Goal: Task Accomplishment & Management: Complete application form

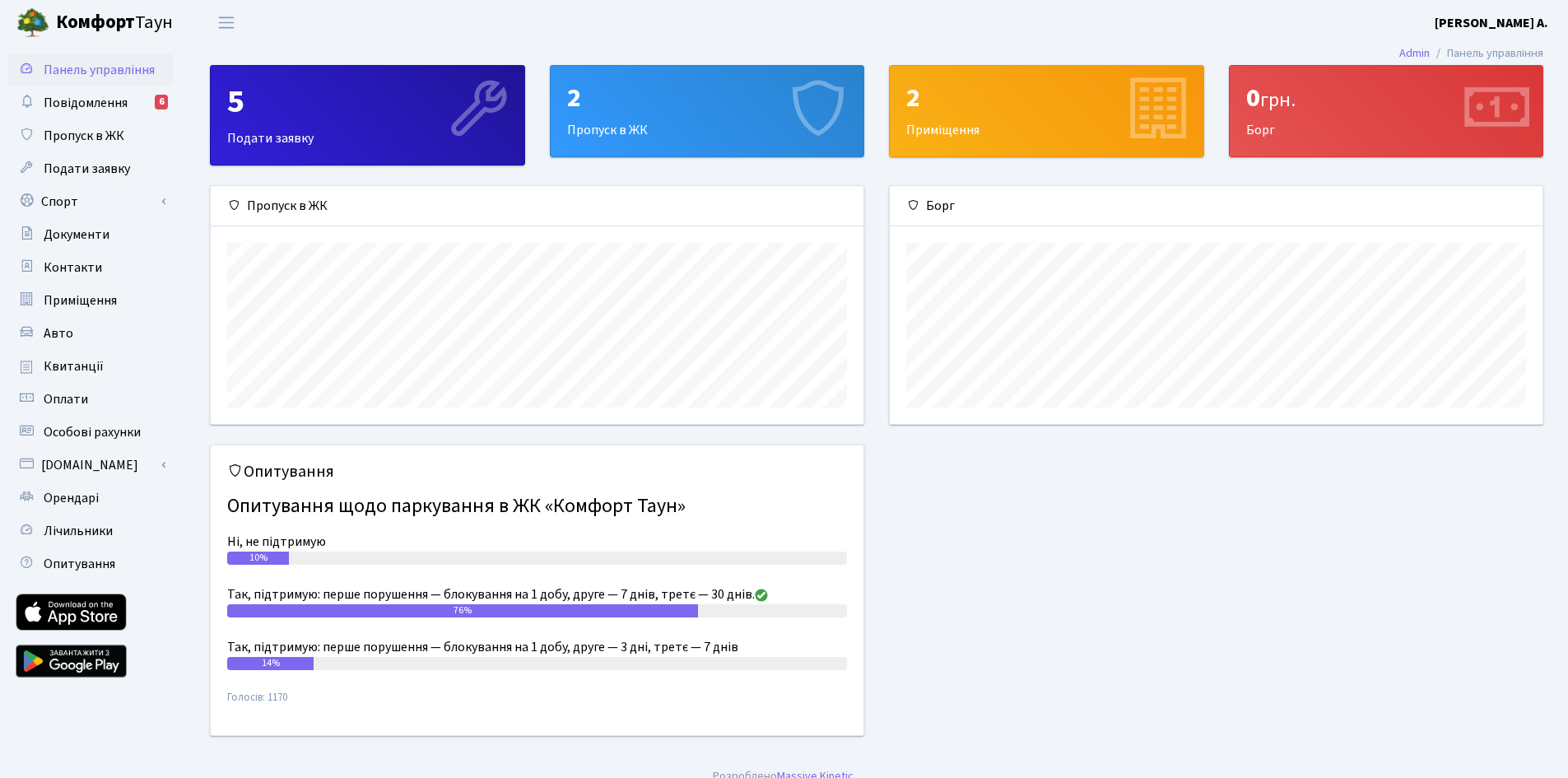
scroll to position [238, 653]
click at [86, 493] on span "Орендарі" at bounding box center [70, 498] width 55 height 18
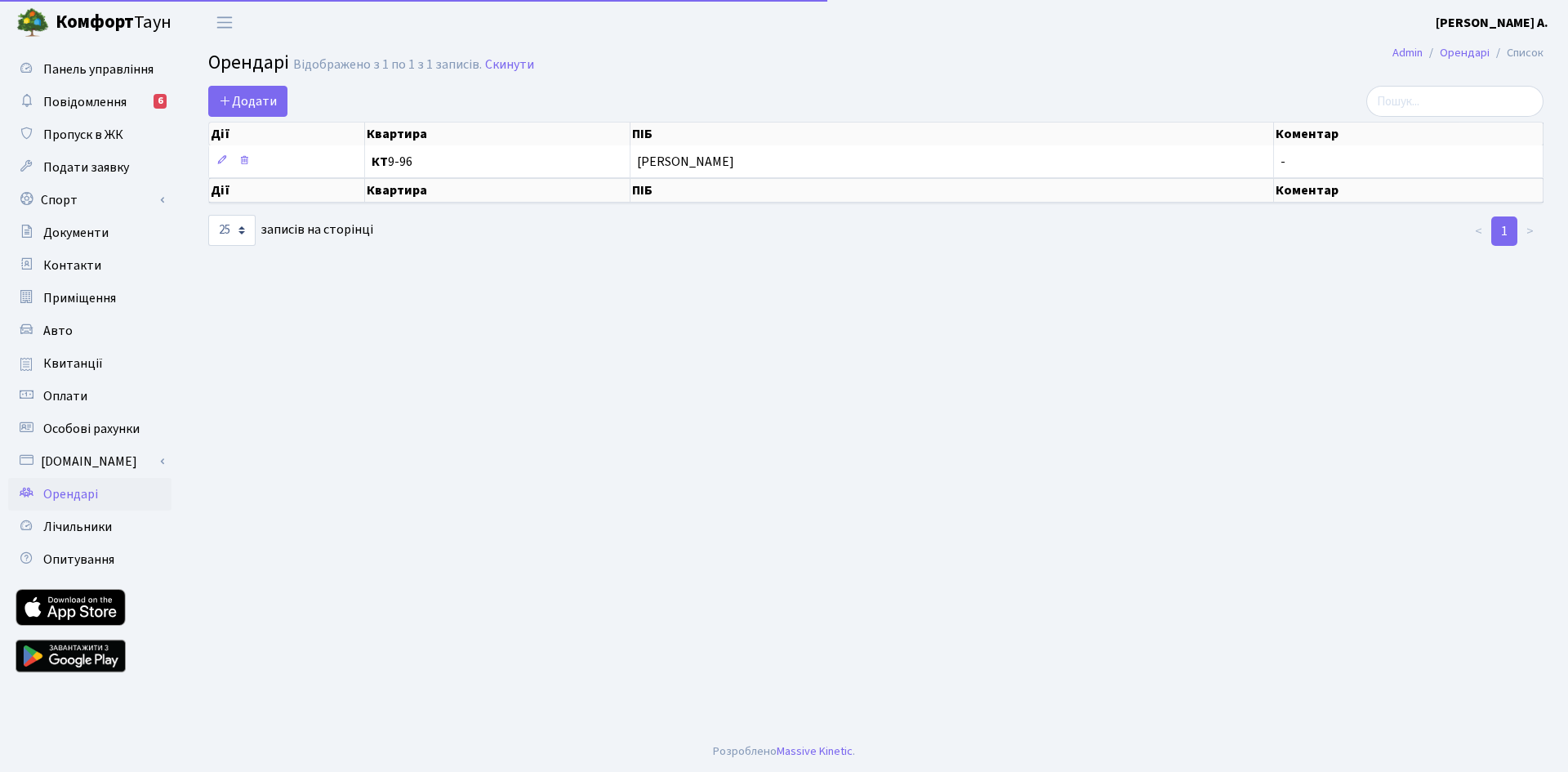
select select "25"
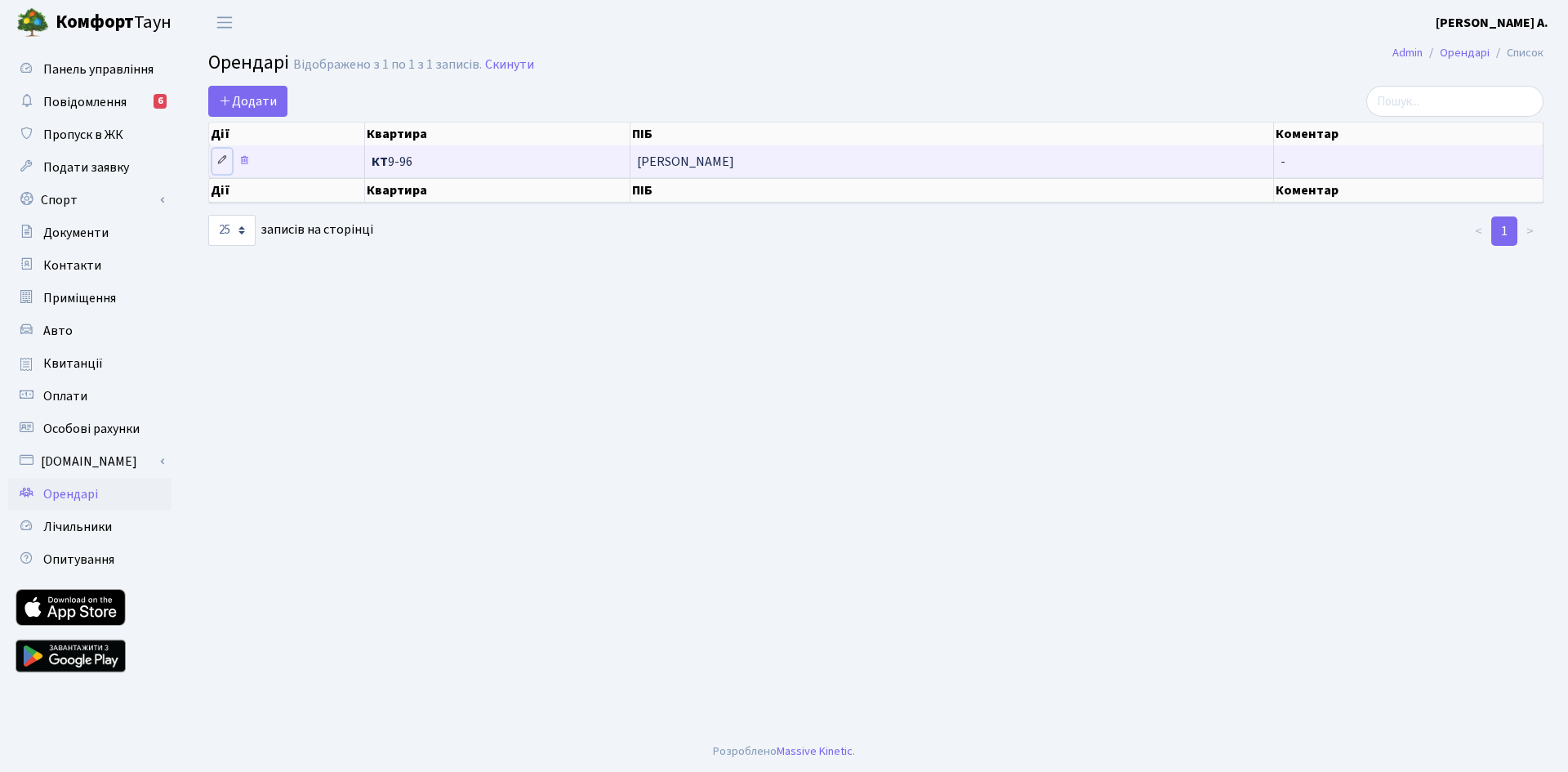
click at [220, 158] on icon at bounding box center [222, 161] width 11 height 11
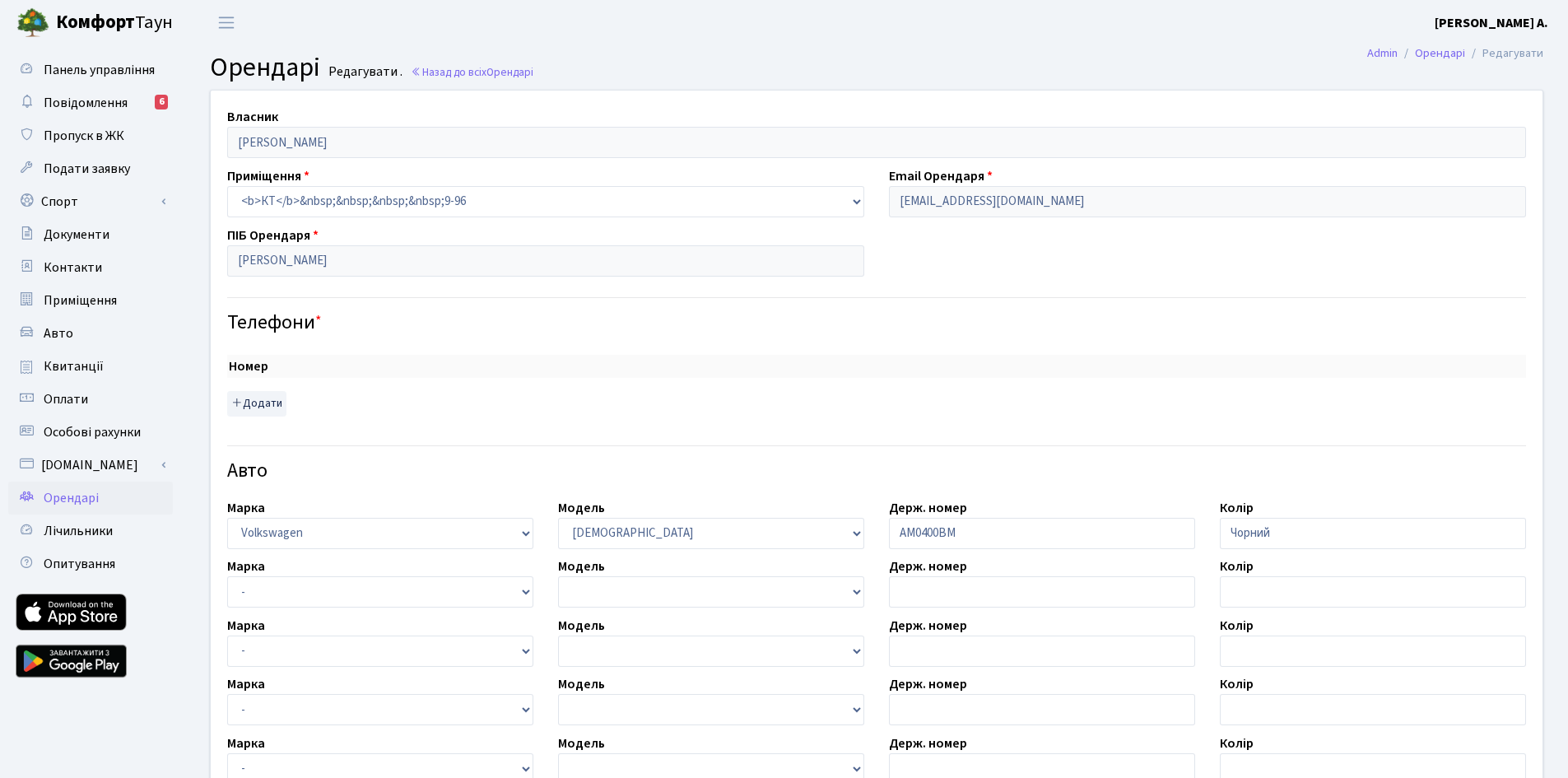
select select "2488"
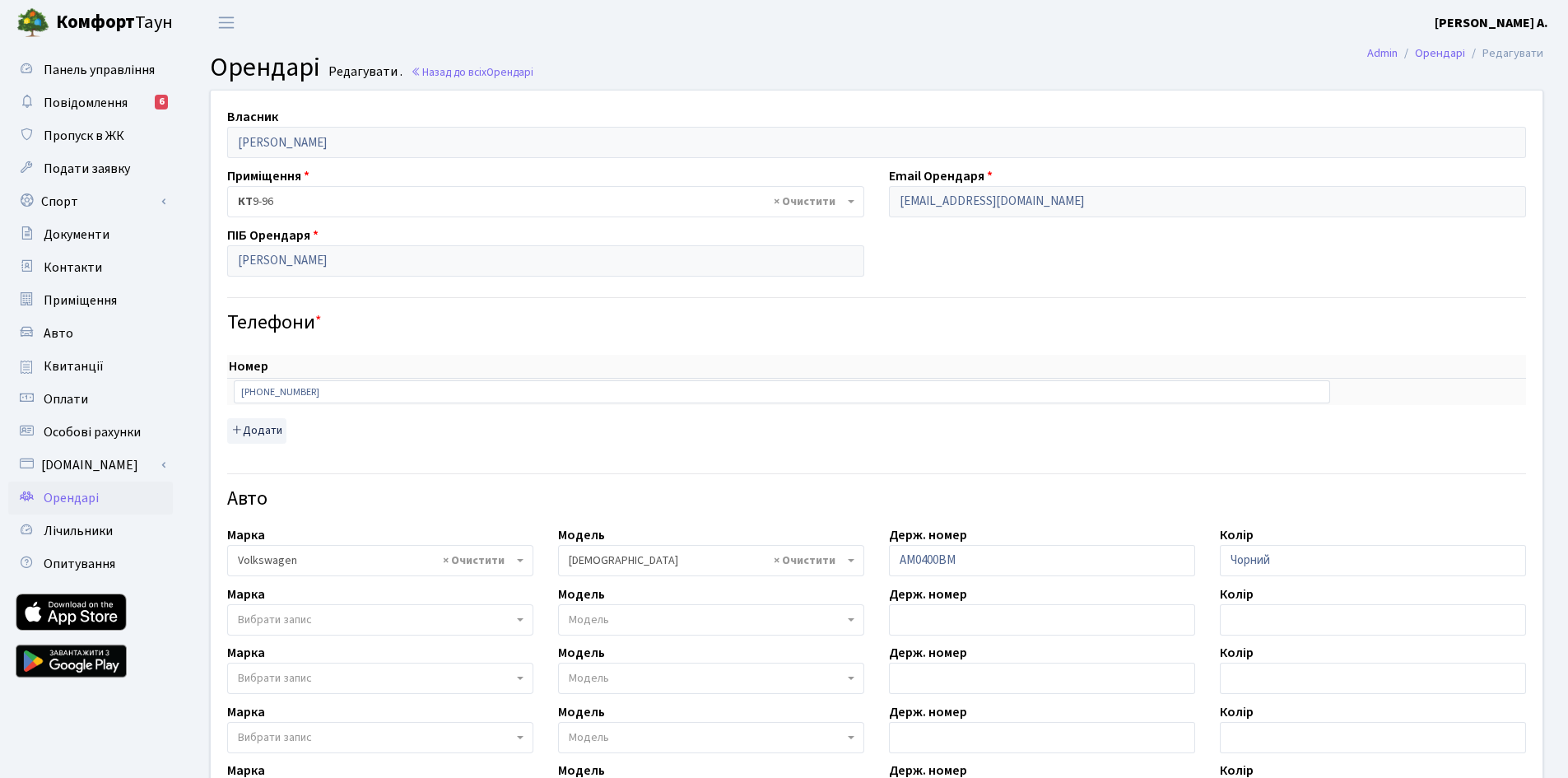
click at [446, 200] on span "× КТ 9-96" at bounding box center [541, 201] width 606 height 16
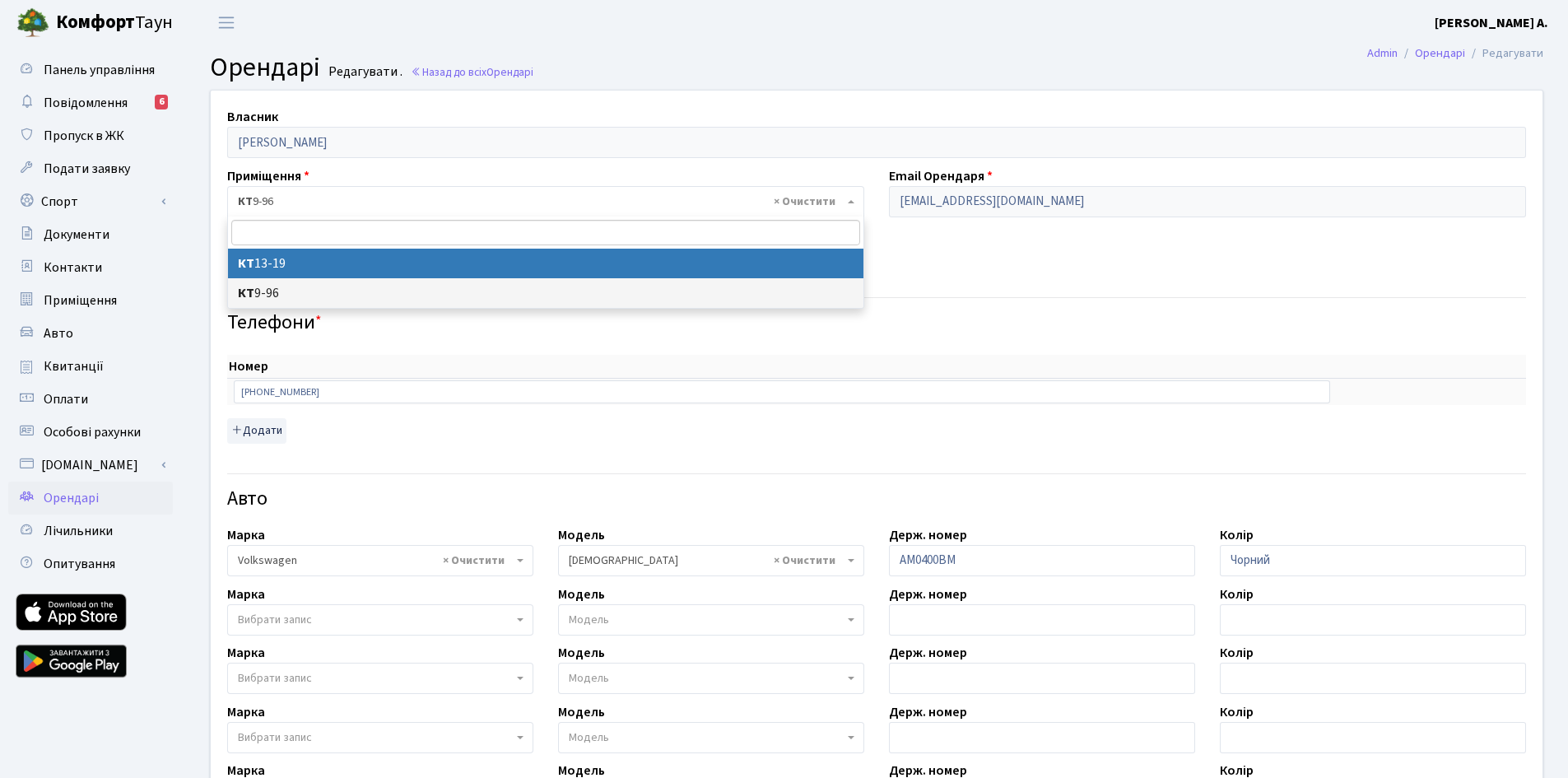
select select "7665"
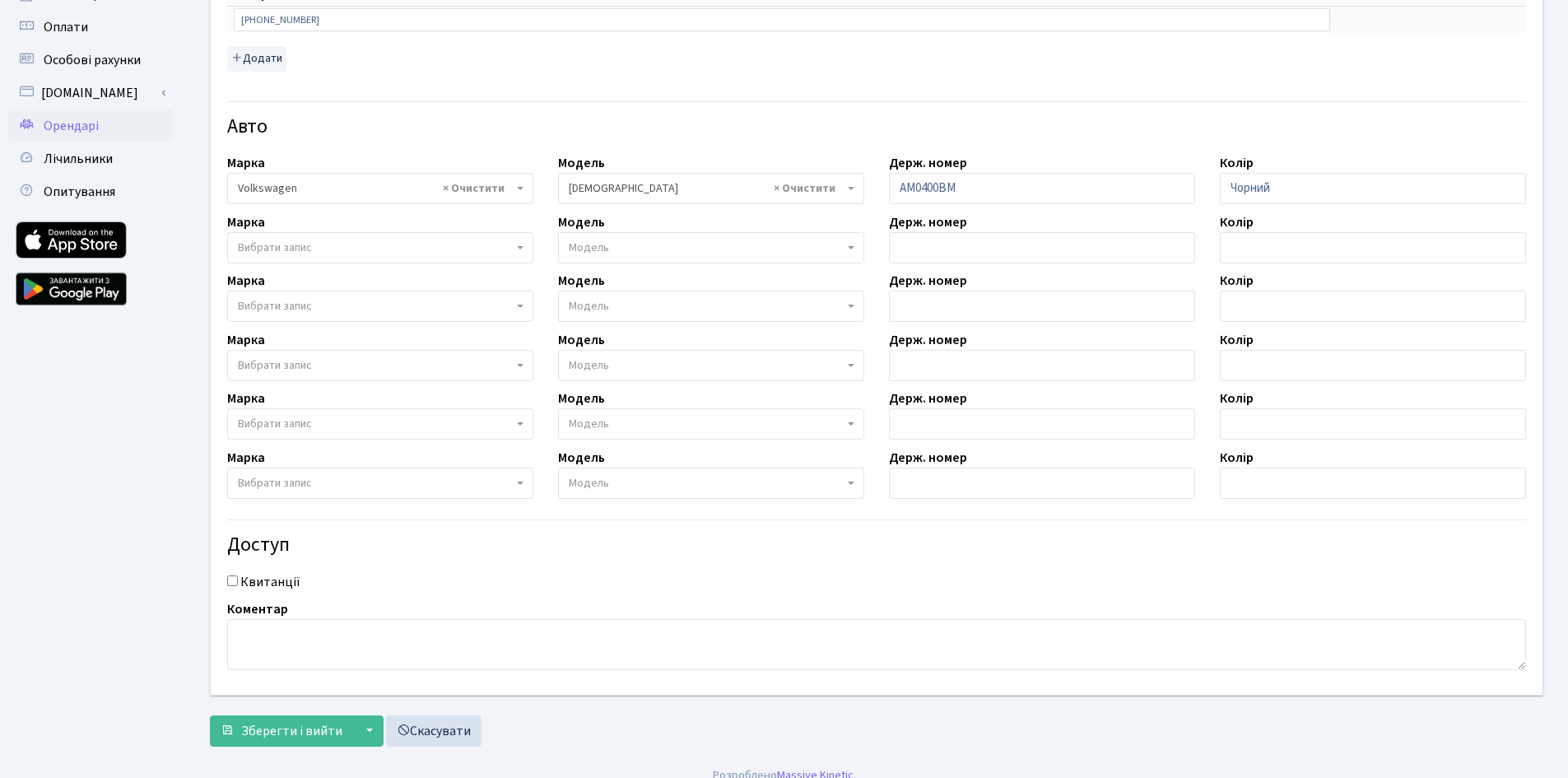
scroll to position [390, 0]
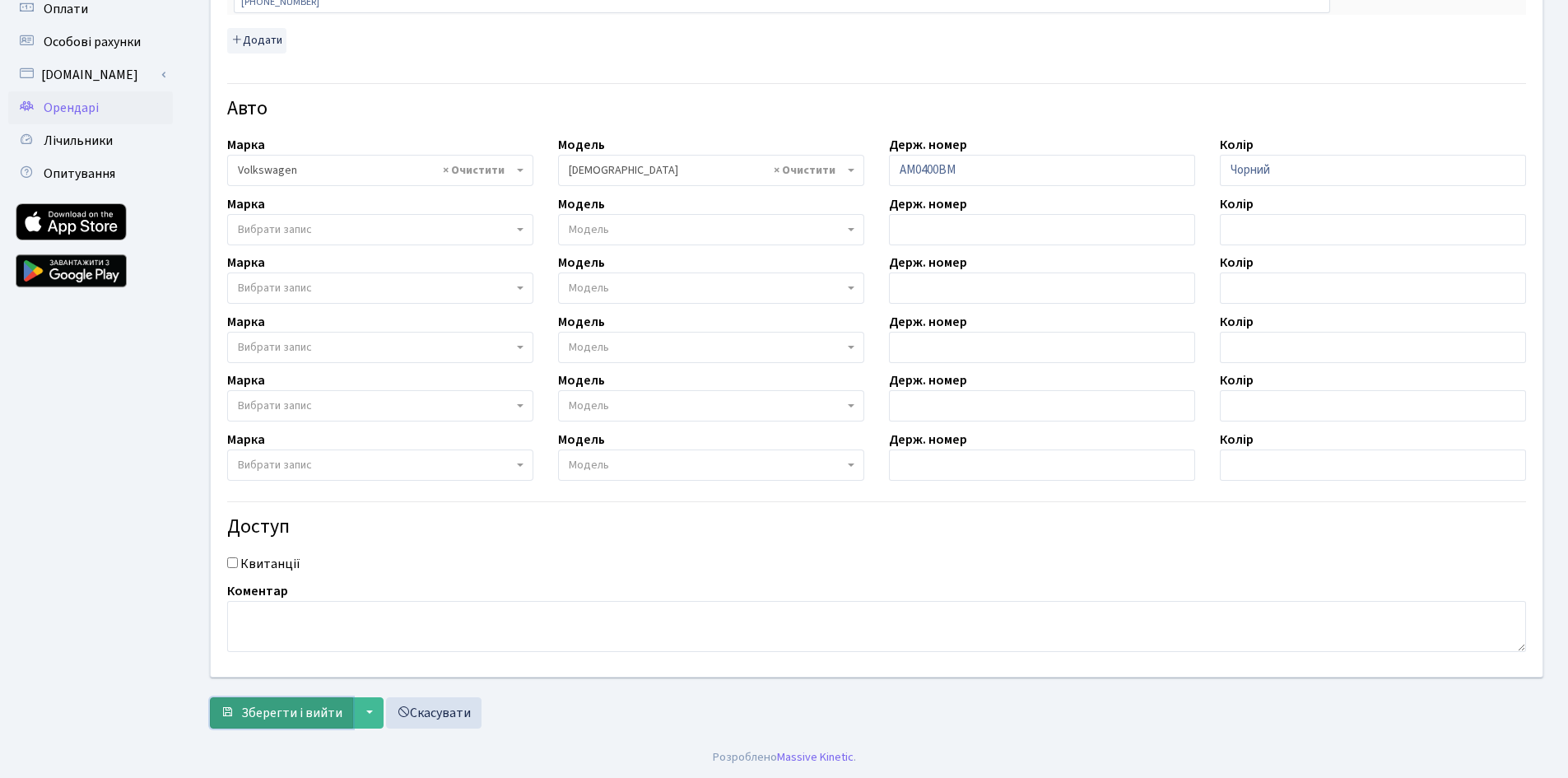
click at [258, 706] on span "Зберегти і вийти" at bounding box center [292, 713] width 101 height 18
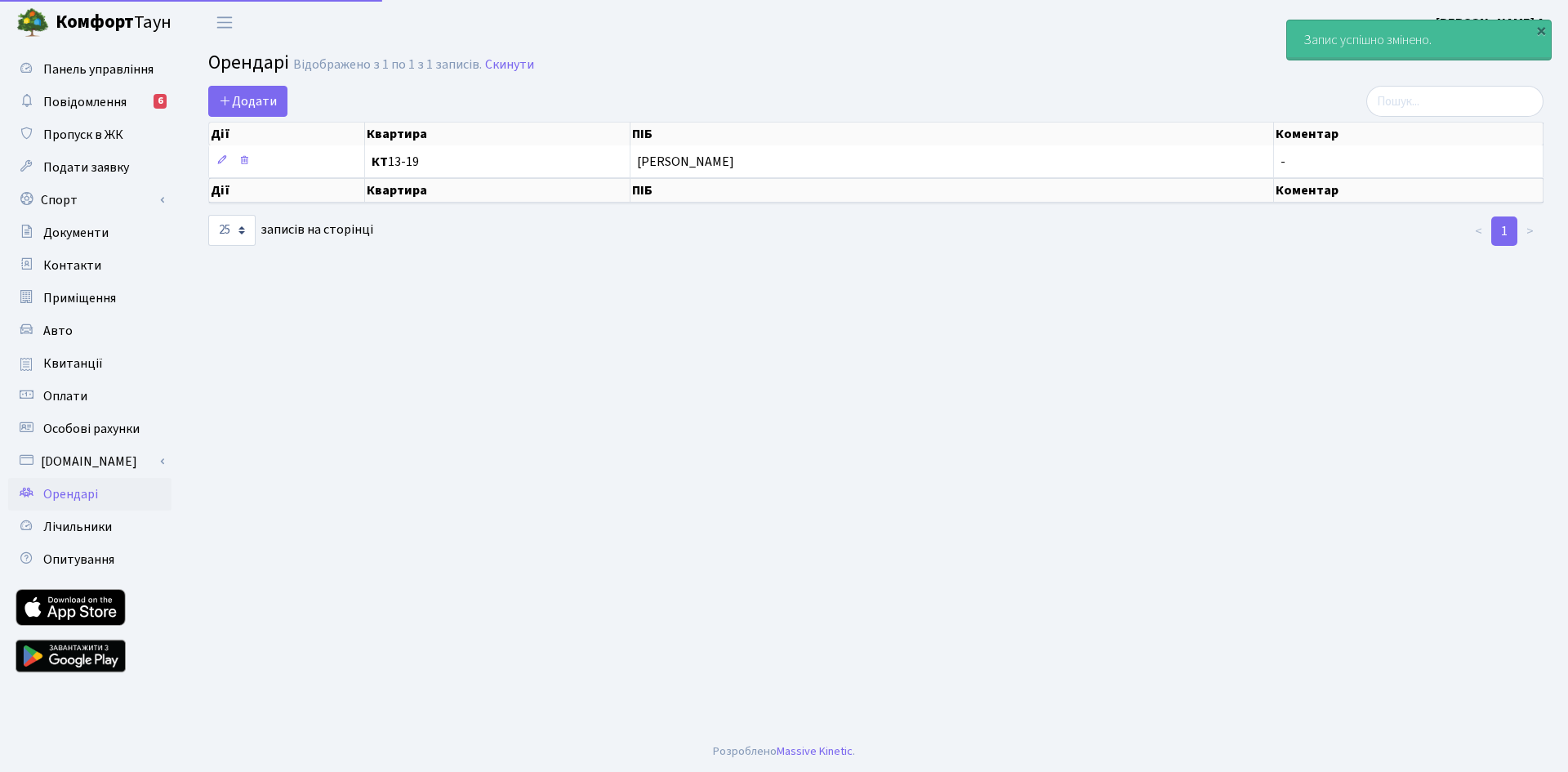
select select "25"
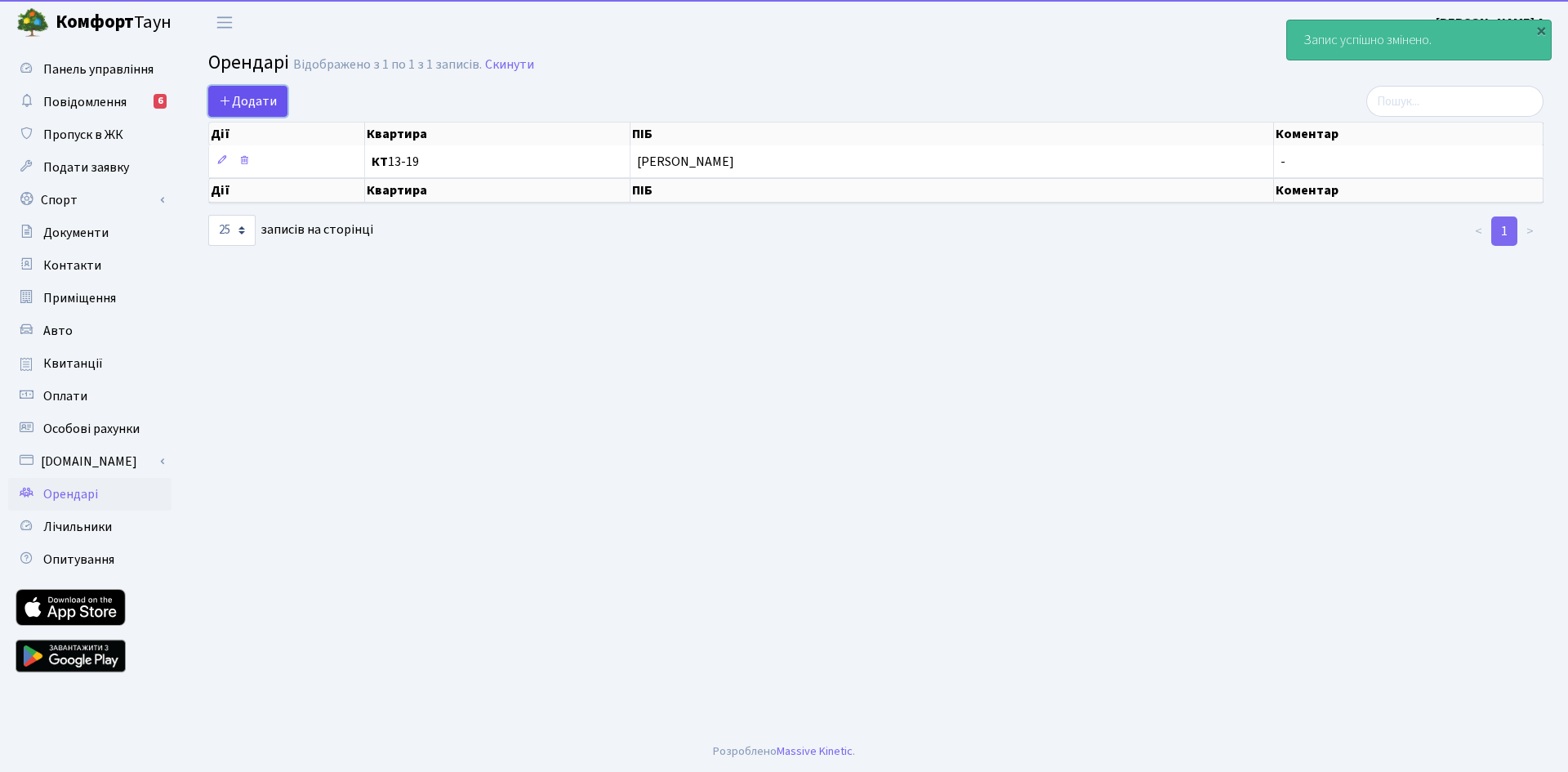
click at [247, 98] on span "Додати" at bounding box center [247, 101] width 58 height 18
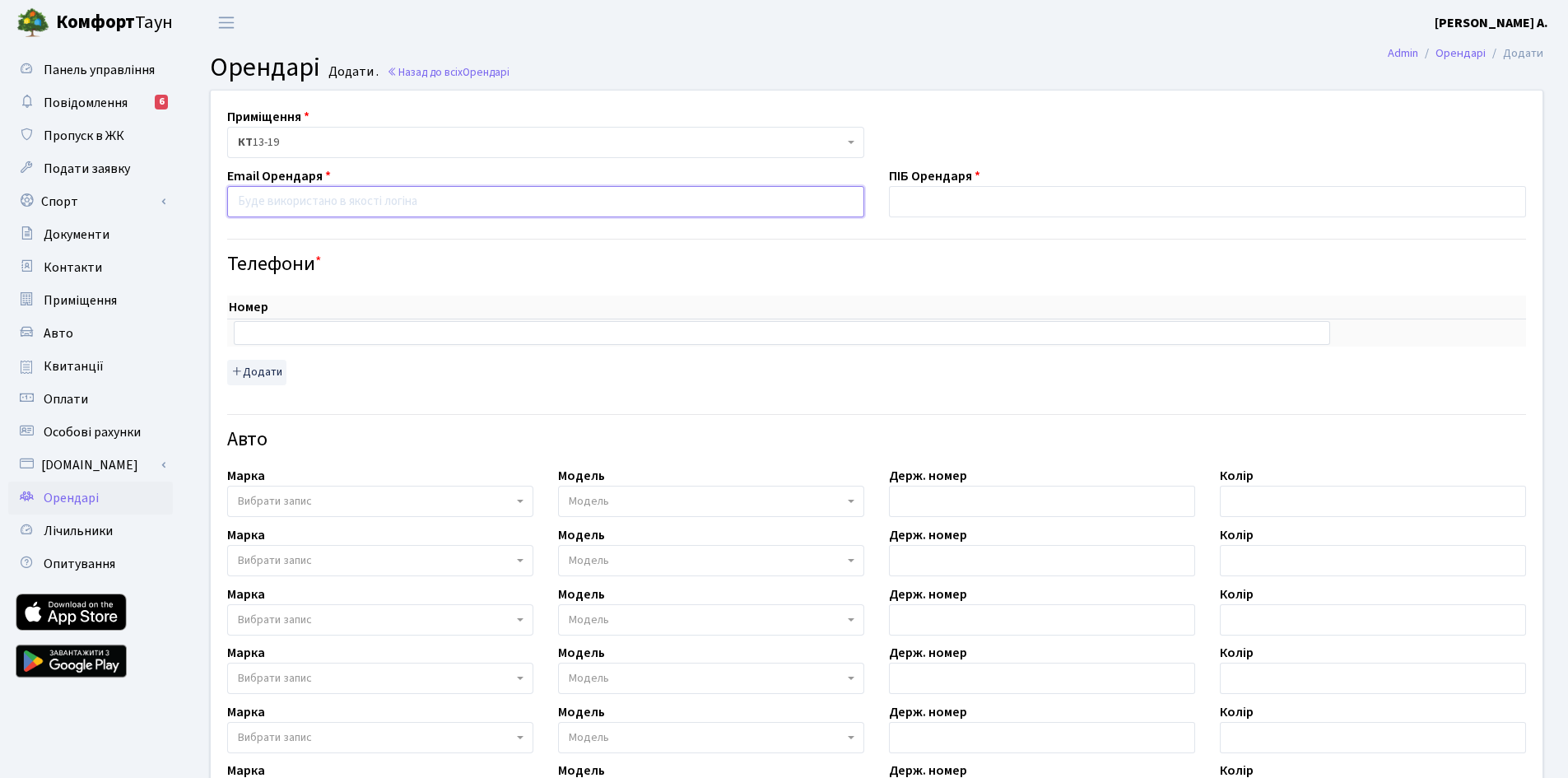
click at [341, 208] on input "email" at bounding box center [546, 201] width 637 height 32
click at [387, 194] on input "email" at bounding box center [546, 201] width 637 height 32
paste input "[EMAIL_ADDRESS][DOMAIN_NAME]"
click at [232, 197] on input "davidsolomin00@gmail.com" at bounding box center [546, 201] width 637 height 32
click at [226, 200] on div "Email Орендаря davidsolomin00@gmail.com" at bounding box center [546, 192] width 662 height 51
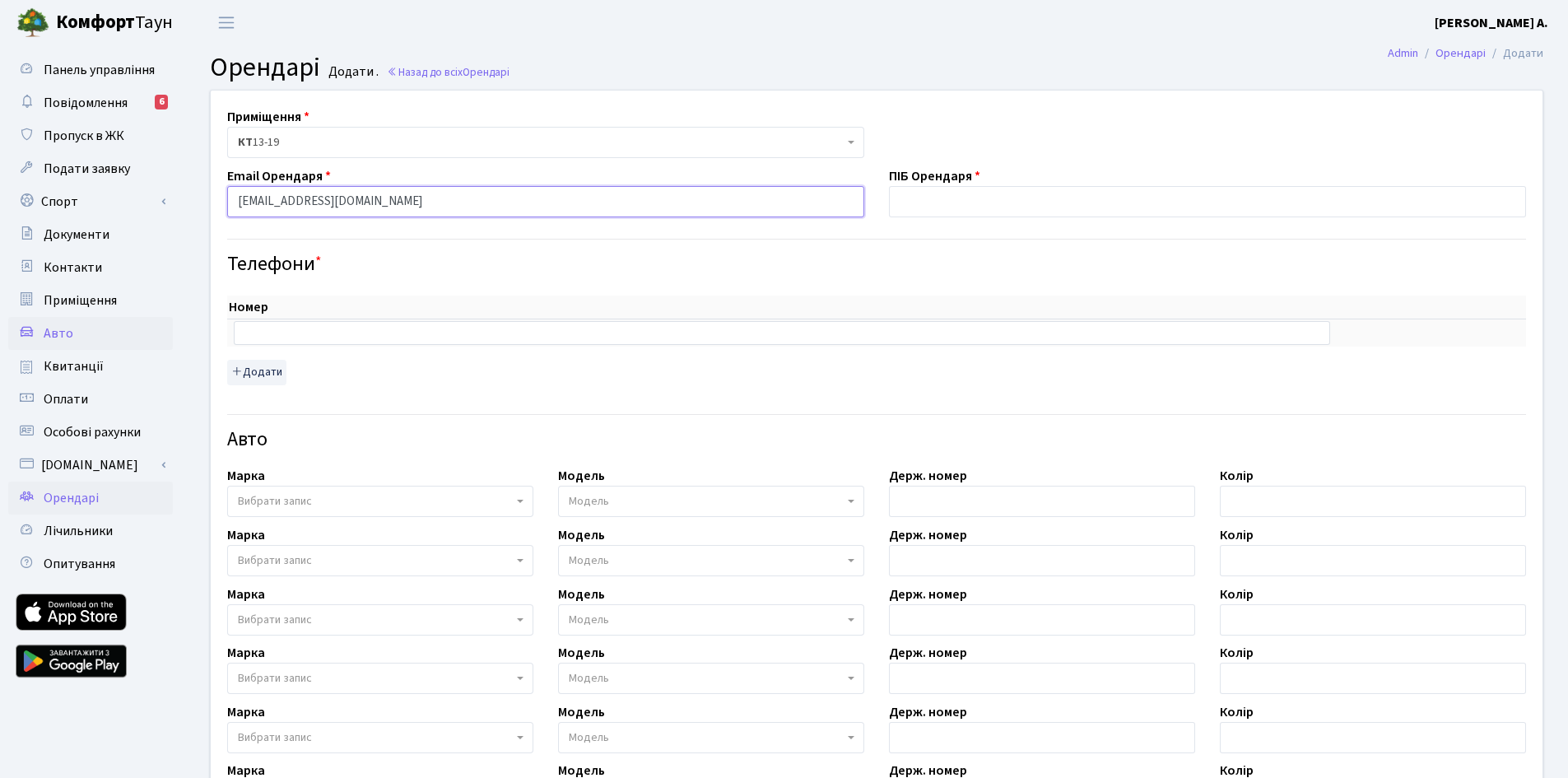
type input "davidsolomin00@gmail.com"
click at [635, 342] on input "text" at bounding box center [782, 333] width 1096 height 23
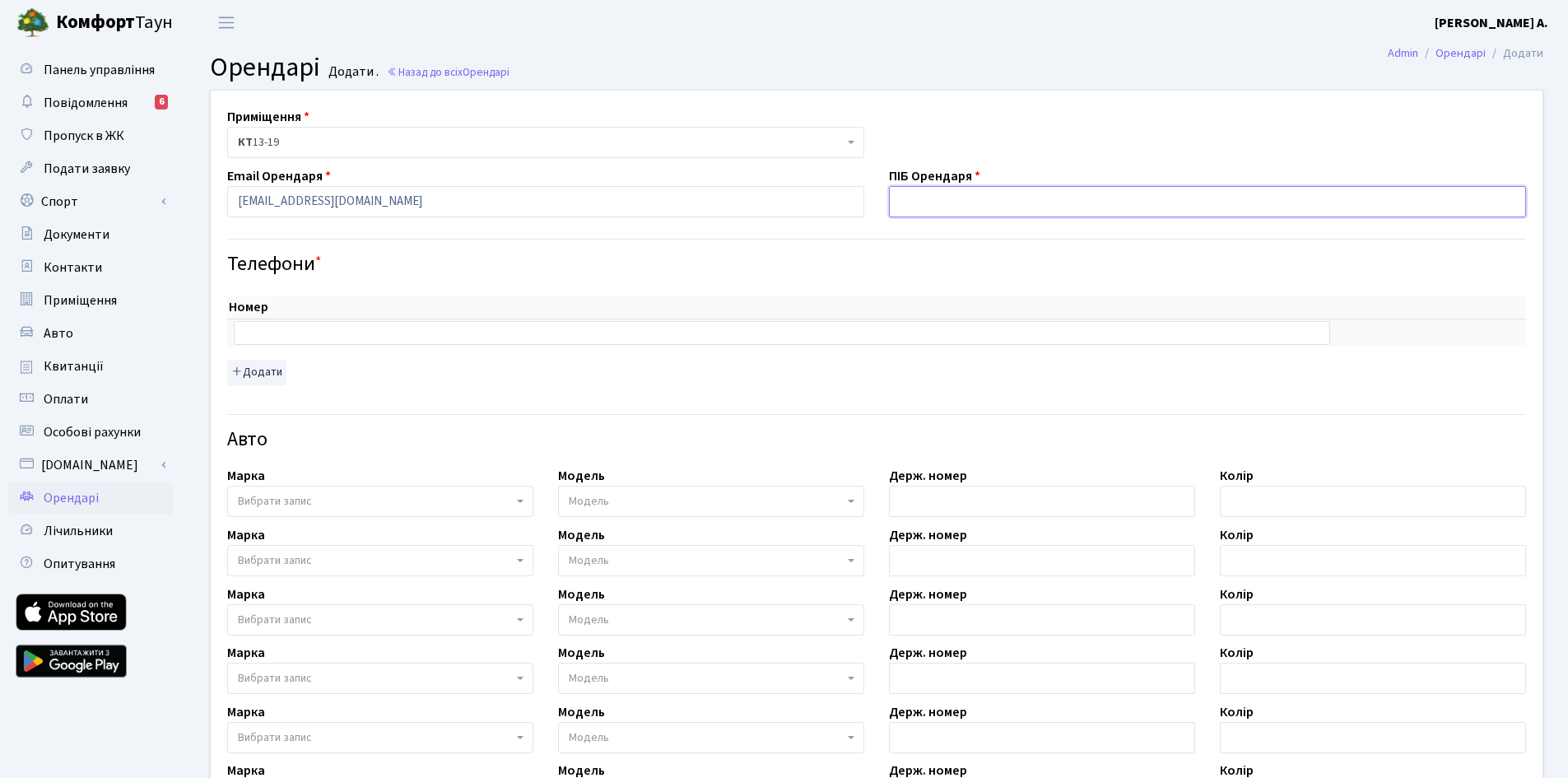
click at [967, 200] on input "text" at bounding box center [1208, 201] width 637 height 32
type input "c"
click at [988, 215] on input "Соломін Давид Олексійович" at bounding box center [1208, 201] width 637 height 32
type input "Соломін Давид Олексійович"
click at [400, 338] on input "text" at bounding box center [782, 333] width 1096 height 23
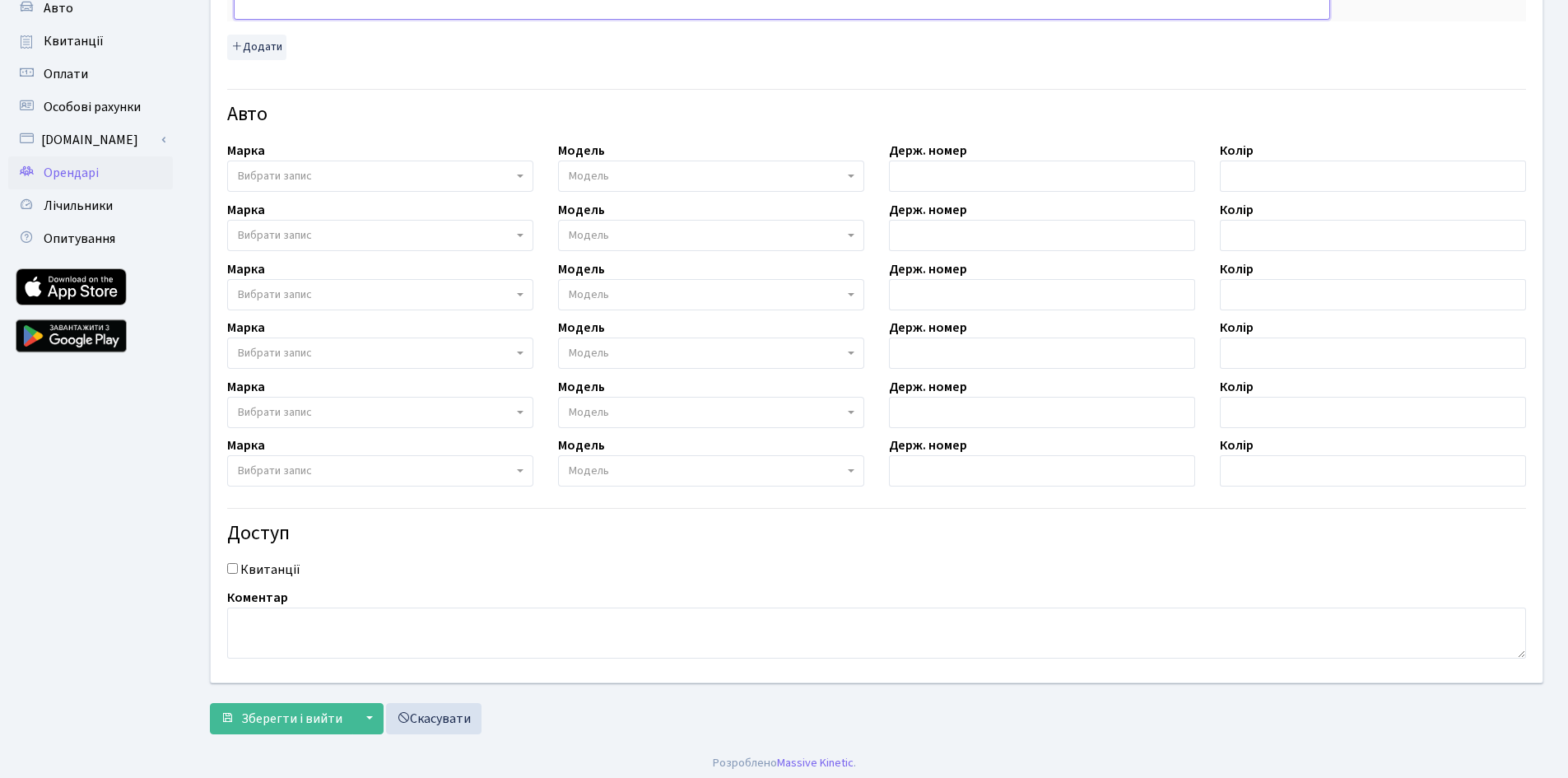
scroll to position [331, 0]
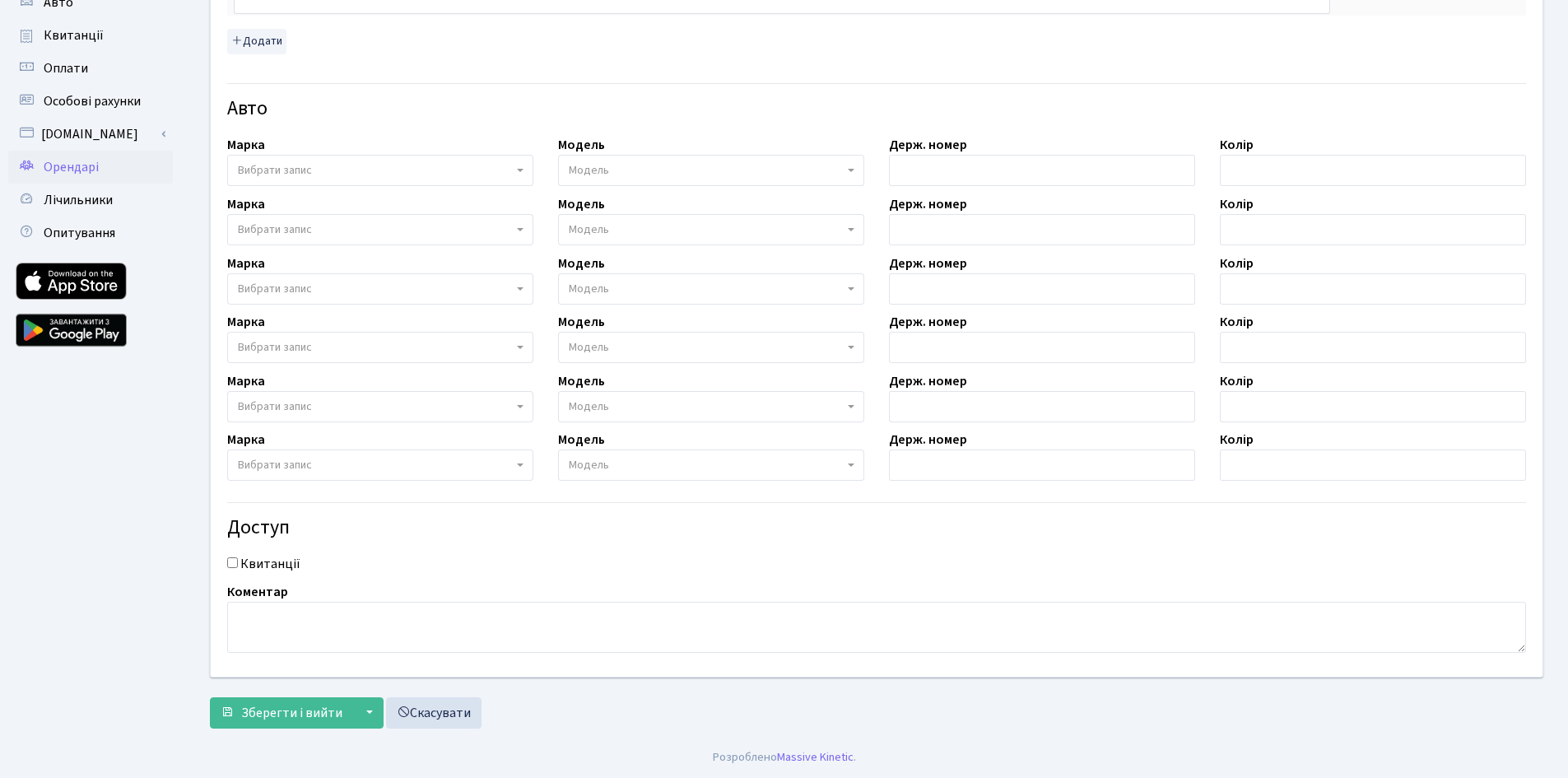
click at [238, 565] on div "Квитанції" at bounding box center [876, 564] width 1324 height 20
click at [234, 562] on input "Квитанції" at bounding box center [232, 562] width 11 height 11
checkbox input "true"
click at [278, 711] on span "Зберегти і вийти" at bounding box center [292, 713] width 101 height 18
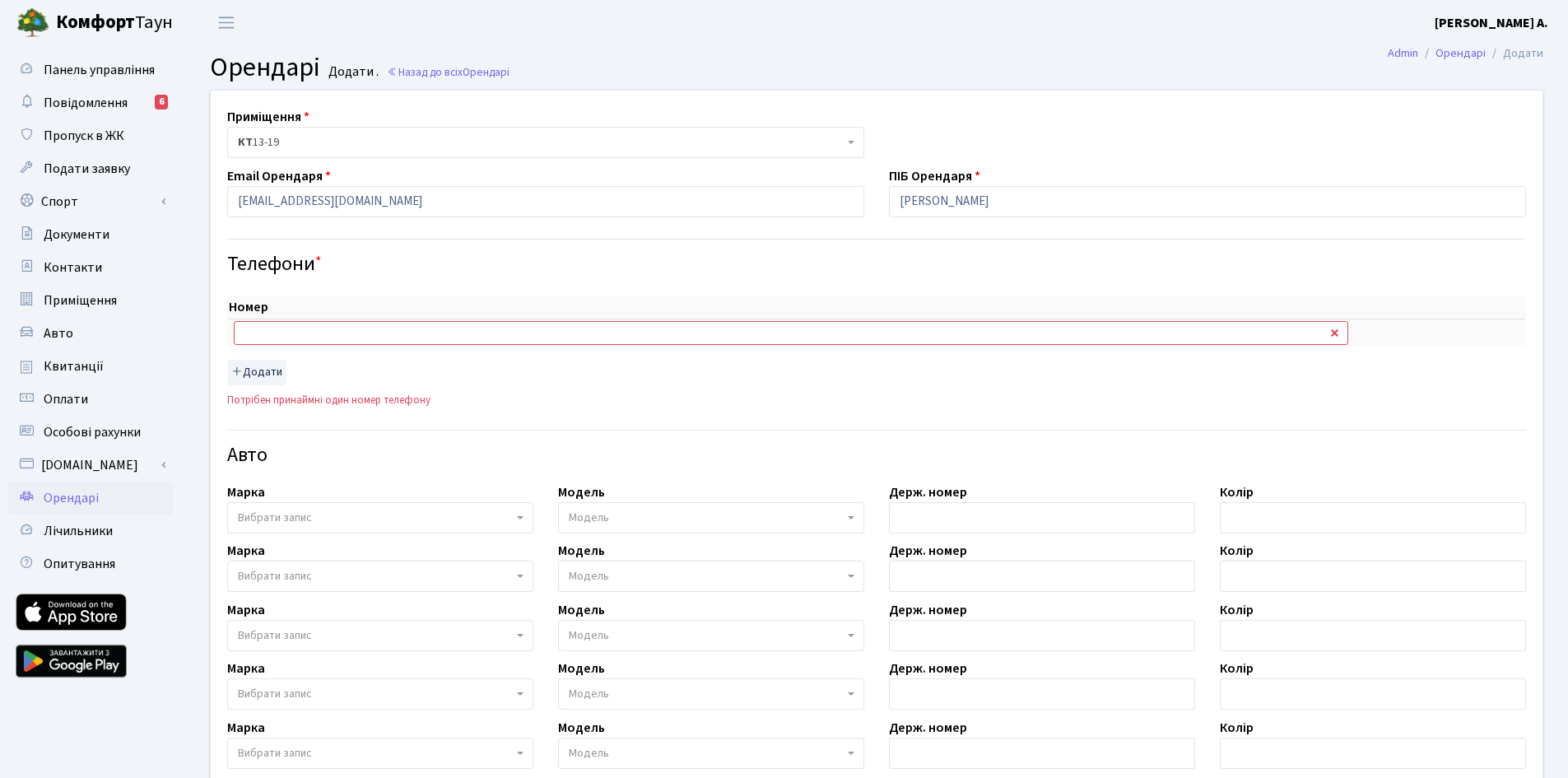
click at [646, 151] on span "КТ 13-19" at bounding box center [541, 142] width 606 height 16
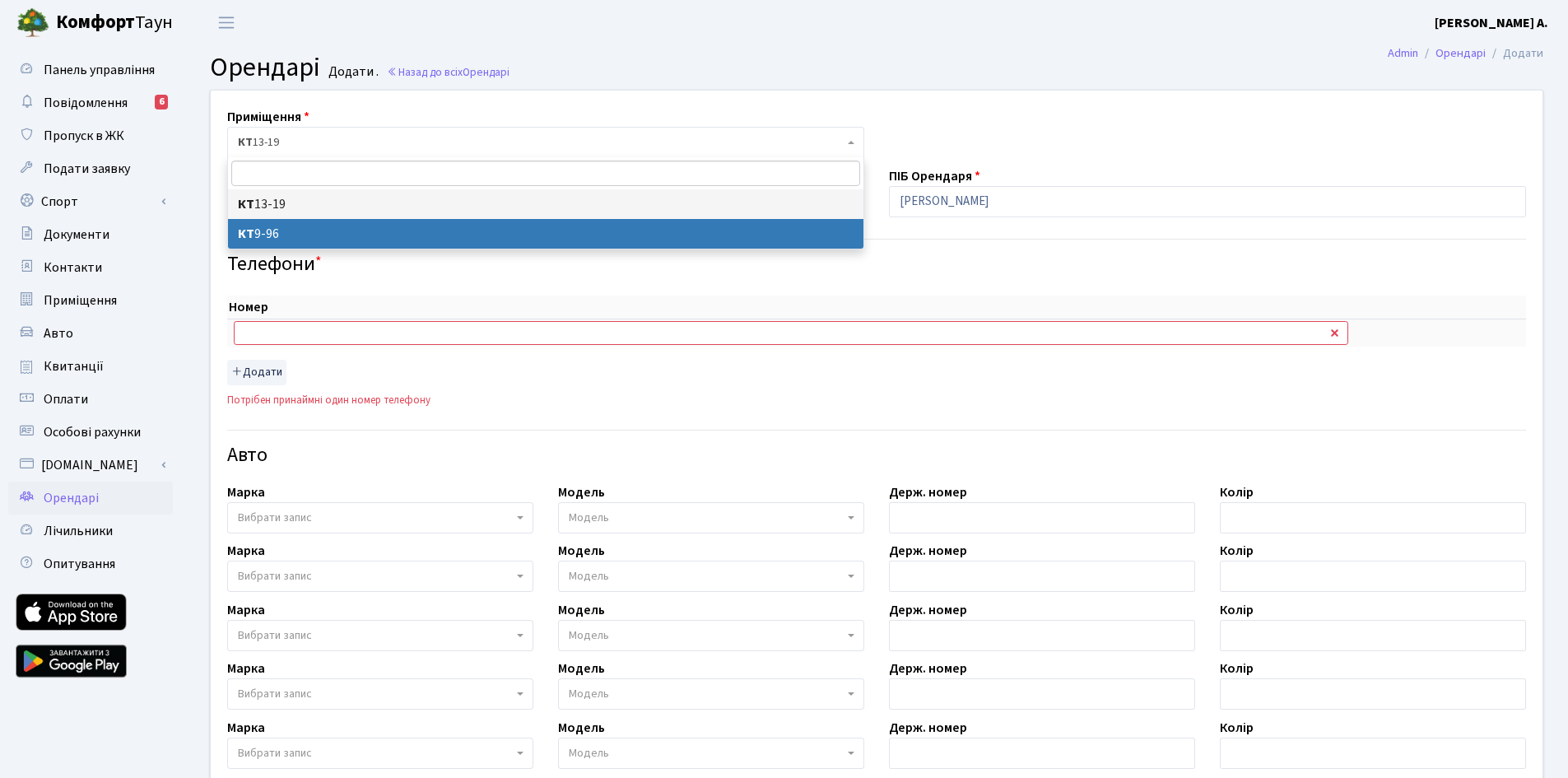
select select "6446"
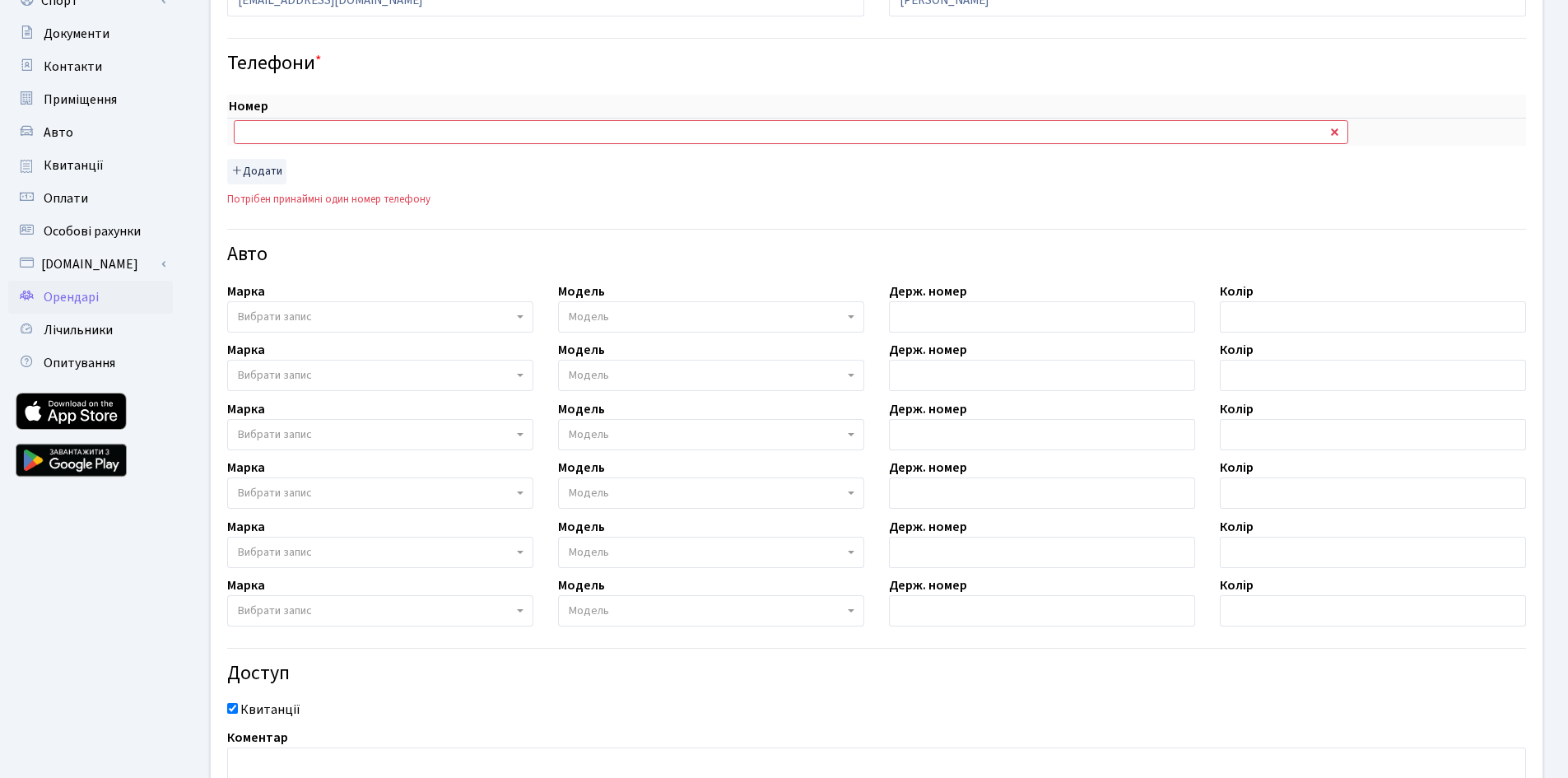
scroll to position [347, 0]
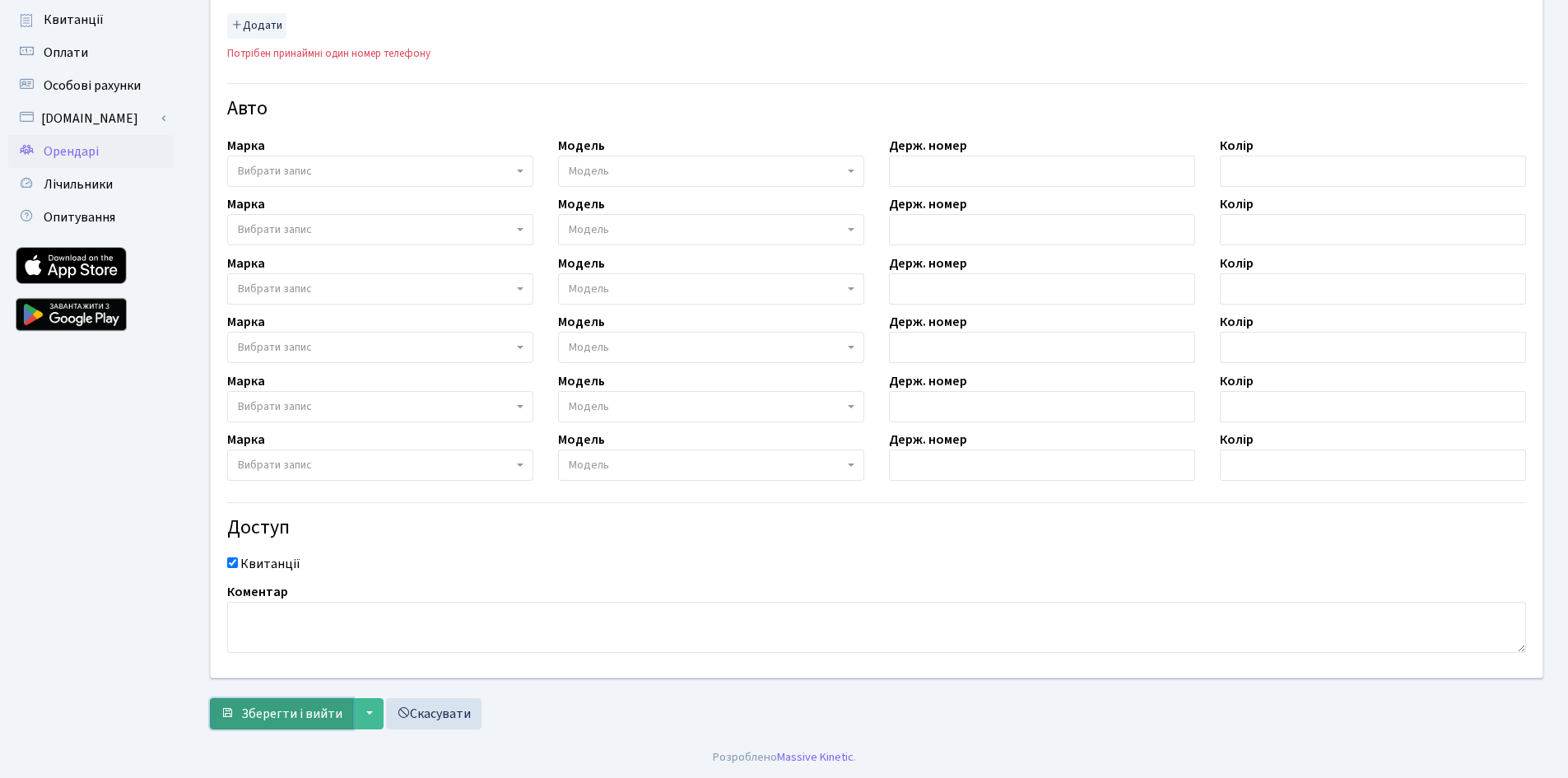
click at [258, 703] on button "Зберегти і вийти" at bounding box center [281, 713] width 143 height 32
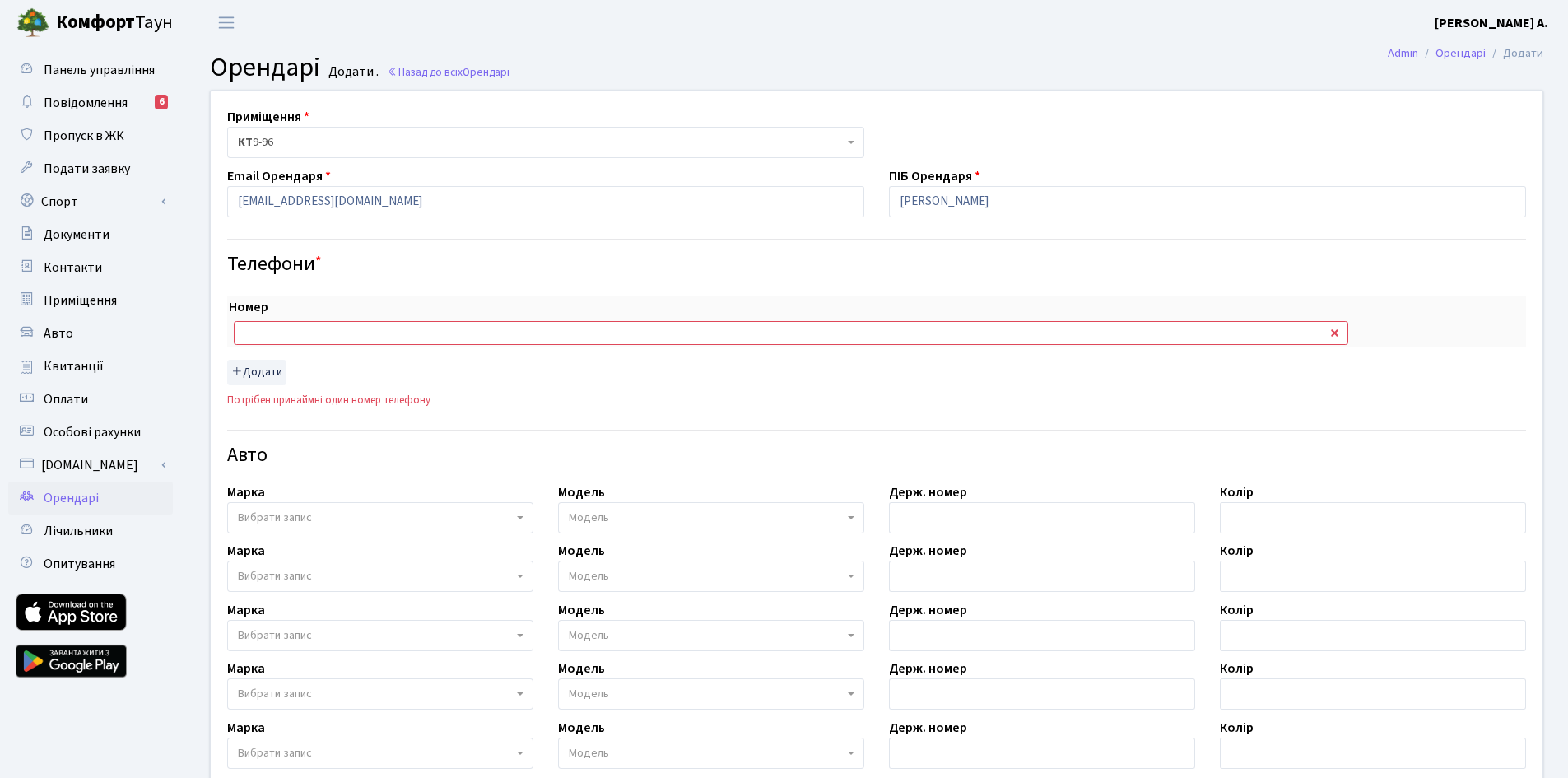
click at [401, 317] on th "Номер" at bounding box center [791, 307] width 1128 height 24
click at [394, 331] on input "text" at bounding box center [791, 333] width 1115 height 23
paste input "+380507813287"
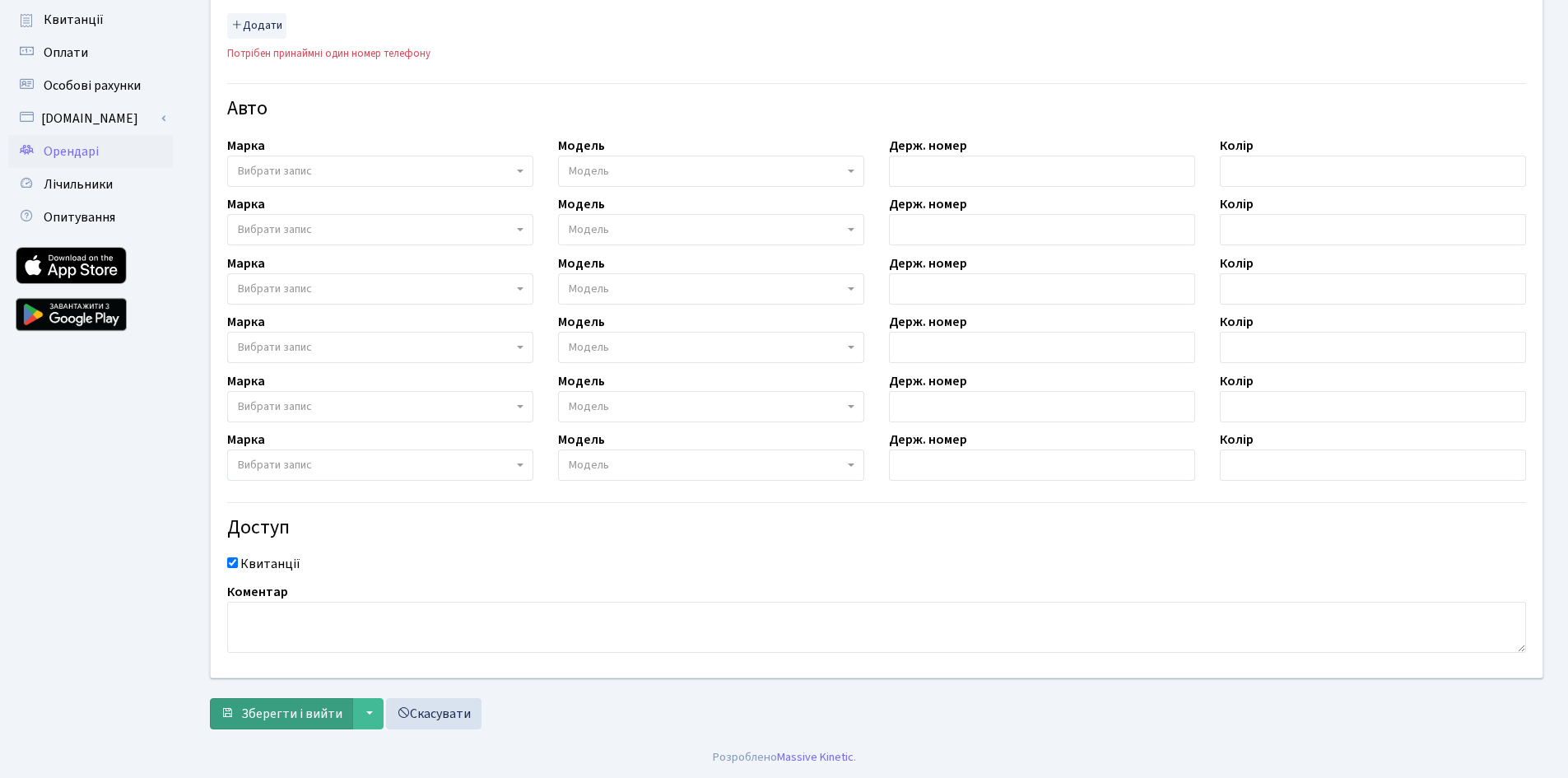
type input "+380507813287"
click at [265, 705] on span "Зберегти і вийти" at bounding box center [292, 713] width 101 height 18
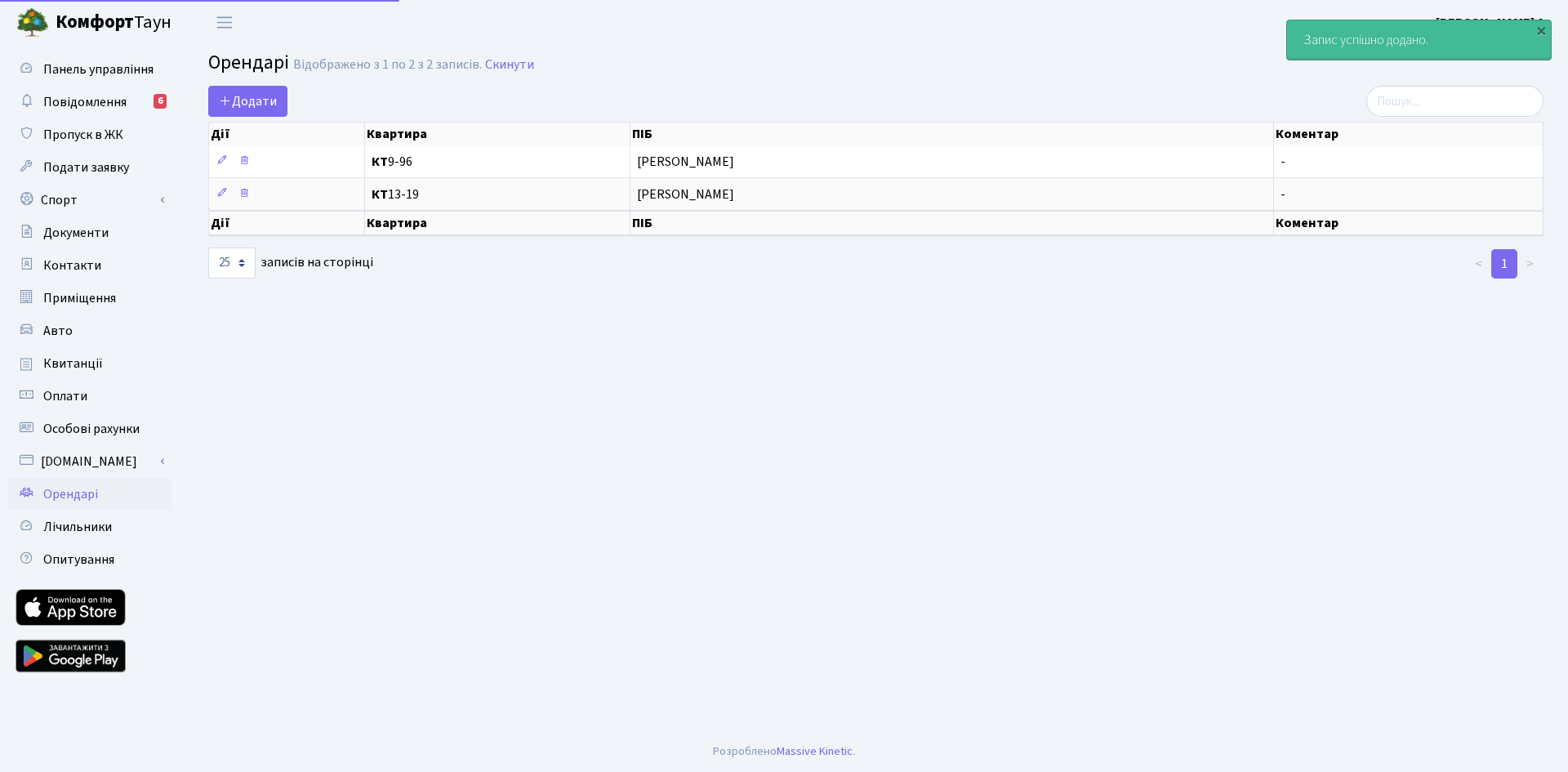
select select "25"
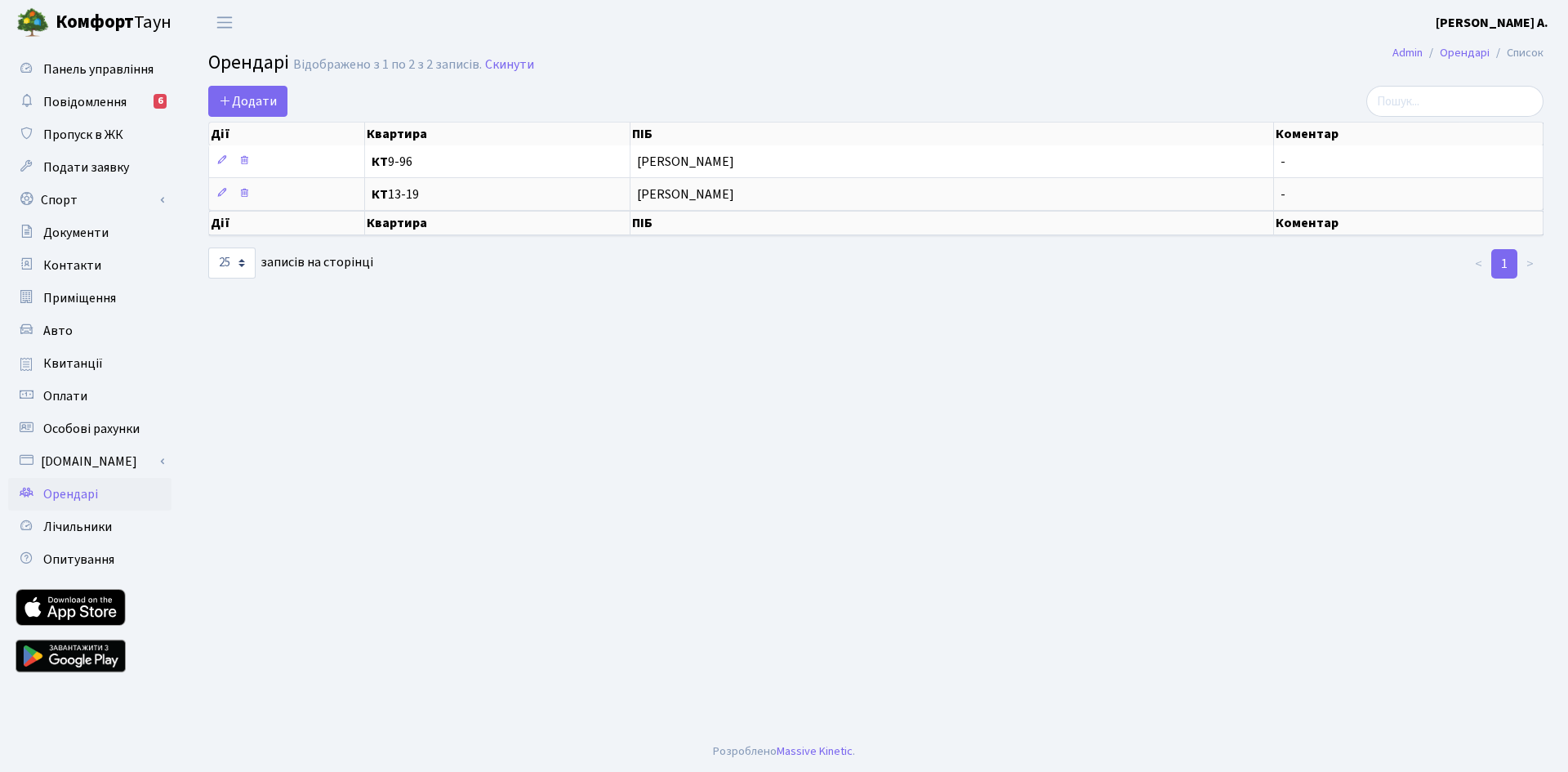
click at [626, 342] on main "Admin Орендарі Список Орендарі Відображено з 1 по 2 з 2 записів. Скинути Додати…" at bounding box center [876, 388] width 1385 height 687
click at [95, 39] on link "Комфорт Таун" at bounding box center [102, 22] width 204 height 45
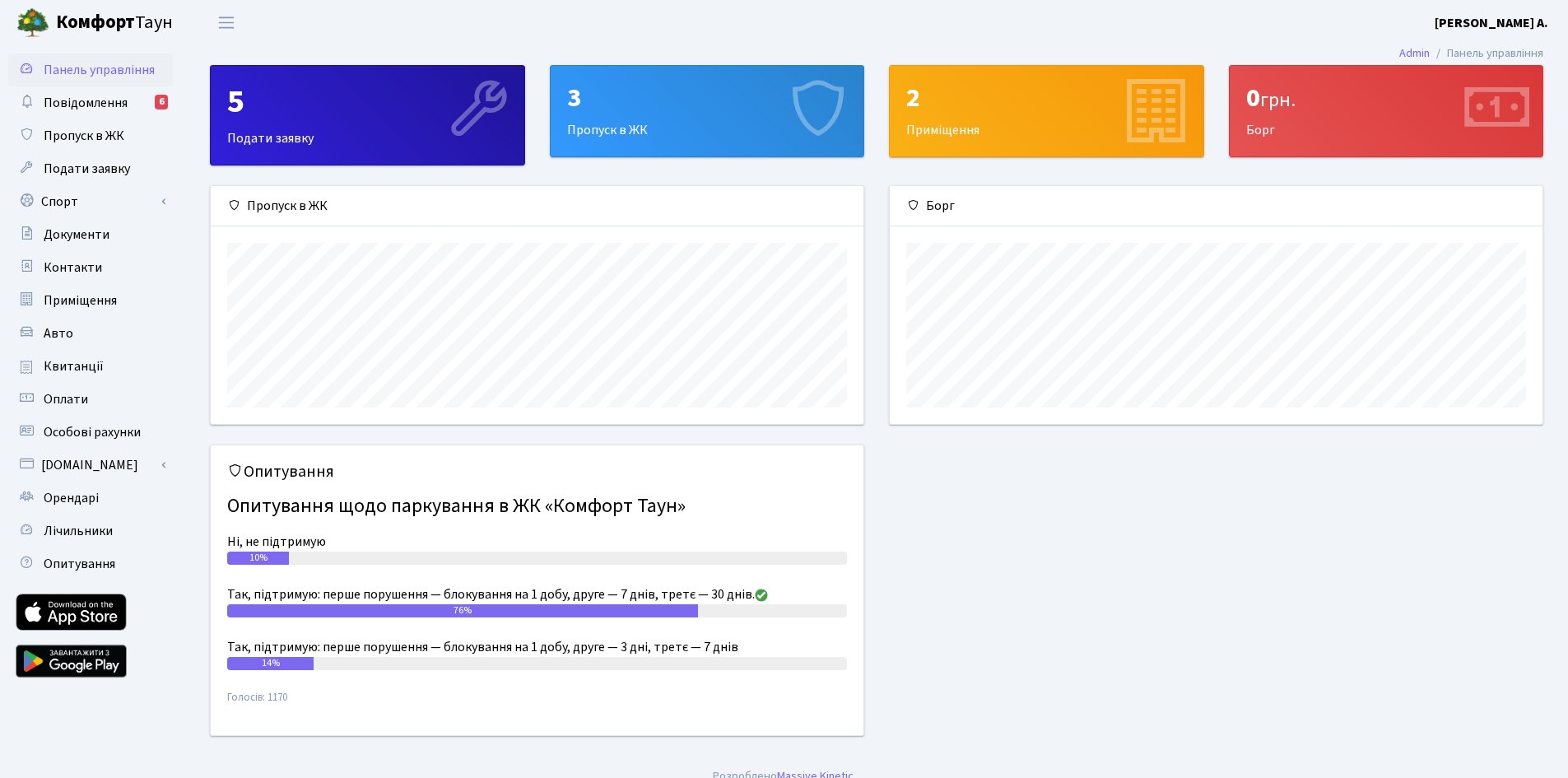
scroll to position [238, 653]
click at [1481, 25] on b "[PERSON_NAME] А." at bounding box center [1492, 23] width 114 height 18
click at [1428, 89] on link "Вийти" at bounding box center [1466, 90] width 164 height 26
